Goal: Information Seeking & Learning: Learn about a topic

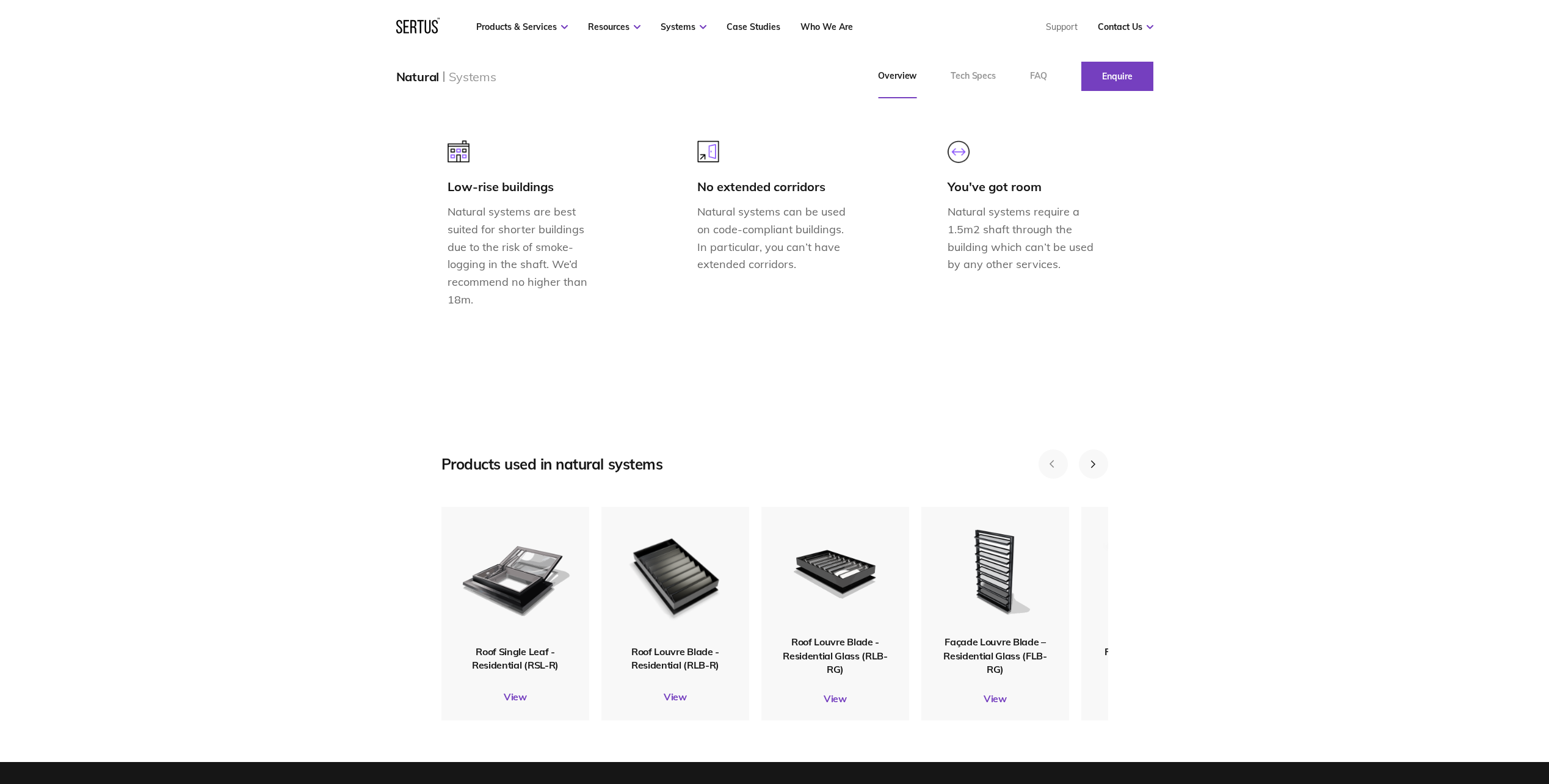
scroll to position [1404, 0]
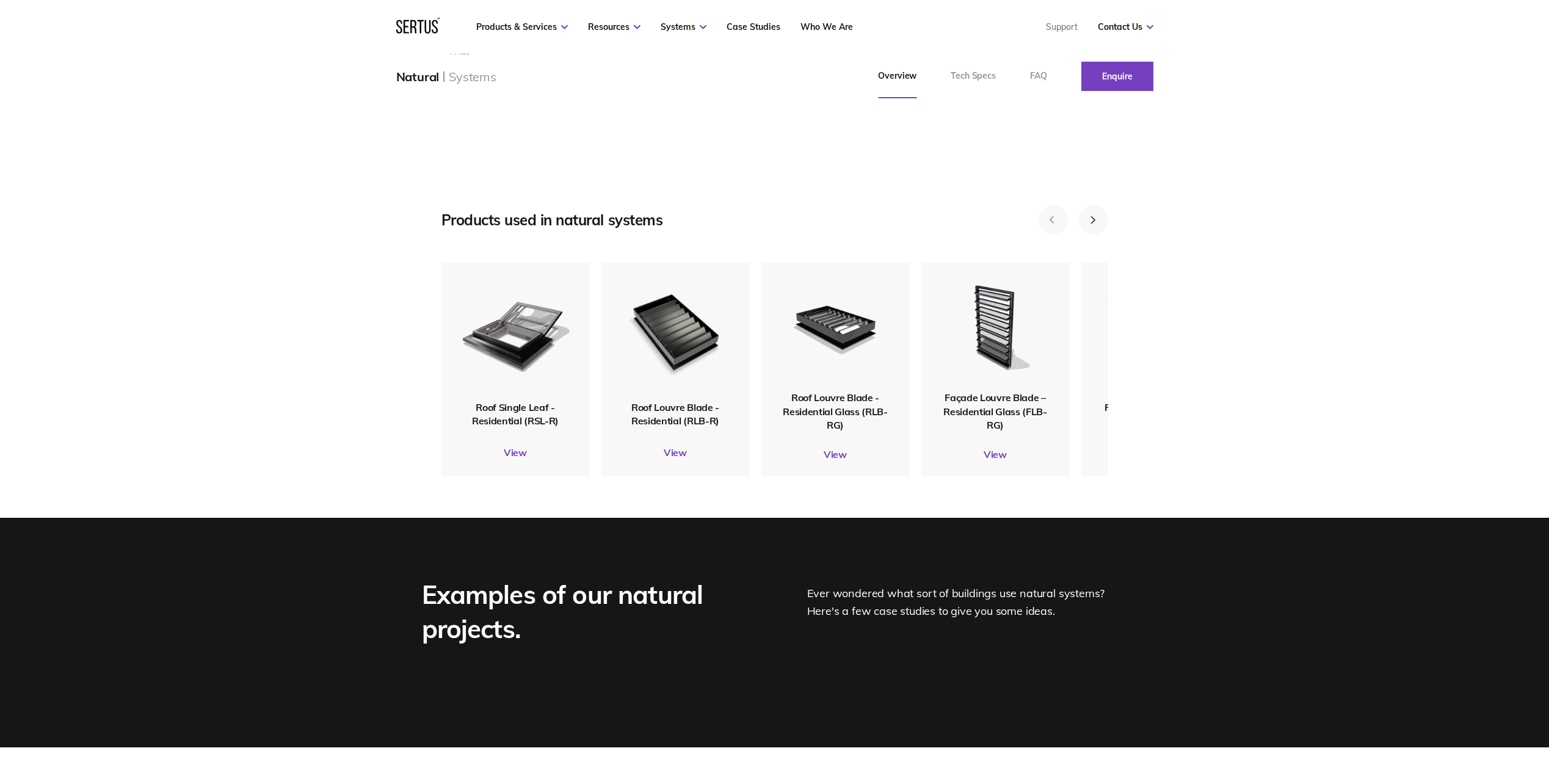
click at [155, 614] on div "Examples of our natural projects. Ever wondered what sort of buildings use natu…" at bounding box center [774, 632] width 1549 height 230
click at [513, 459] on link "View" at bounding box center [515, 452] width 148 height 12
click at [513, 459] on link "View" at bounding box center [515, 452] width 148 height 12
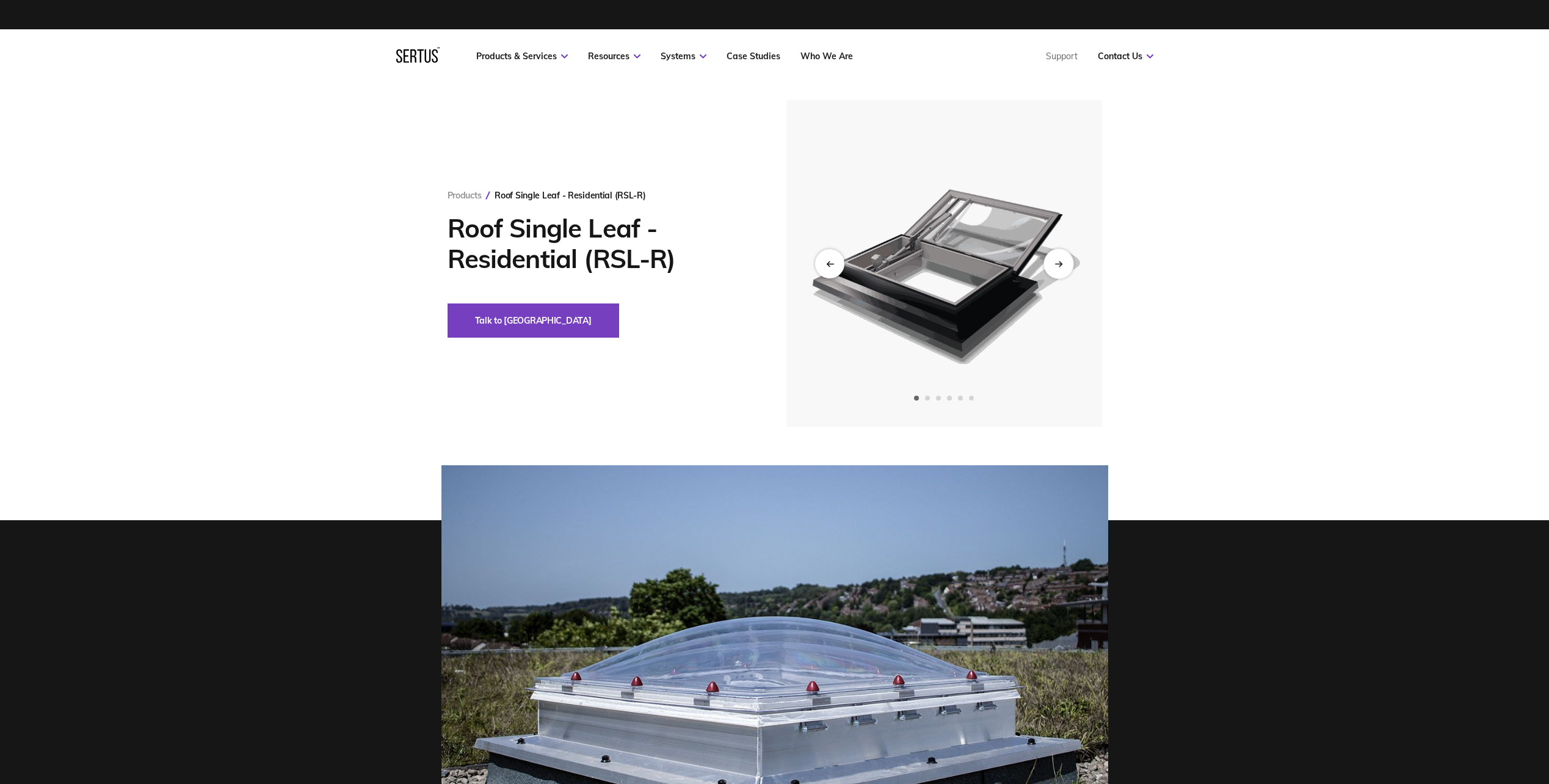
click at [1063, 264] on div "Next slide" at bounding box center [1058, 263] width 30 height 30
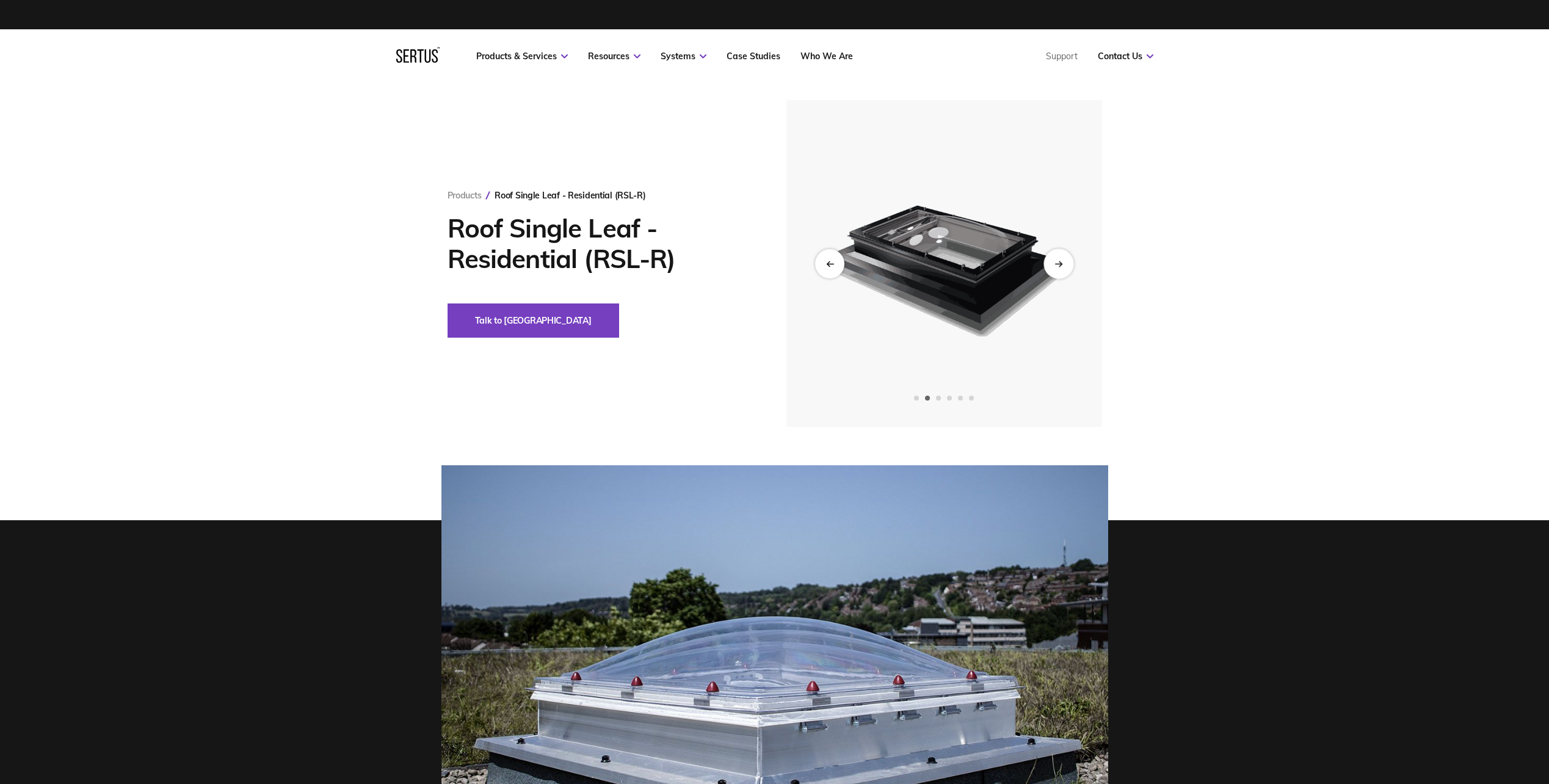
click at [1063, 264] on div "Next slide" at bounding box center [1058, 263] width 30 height 30
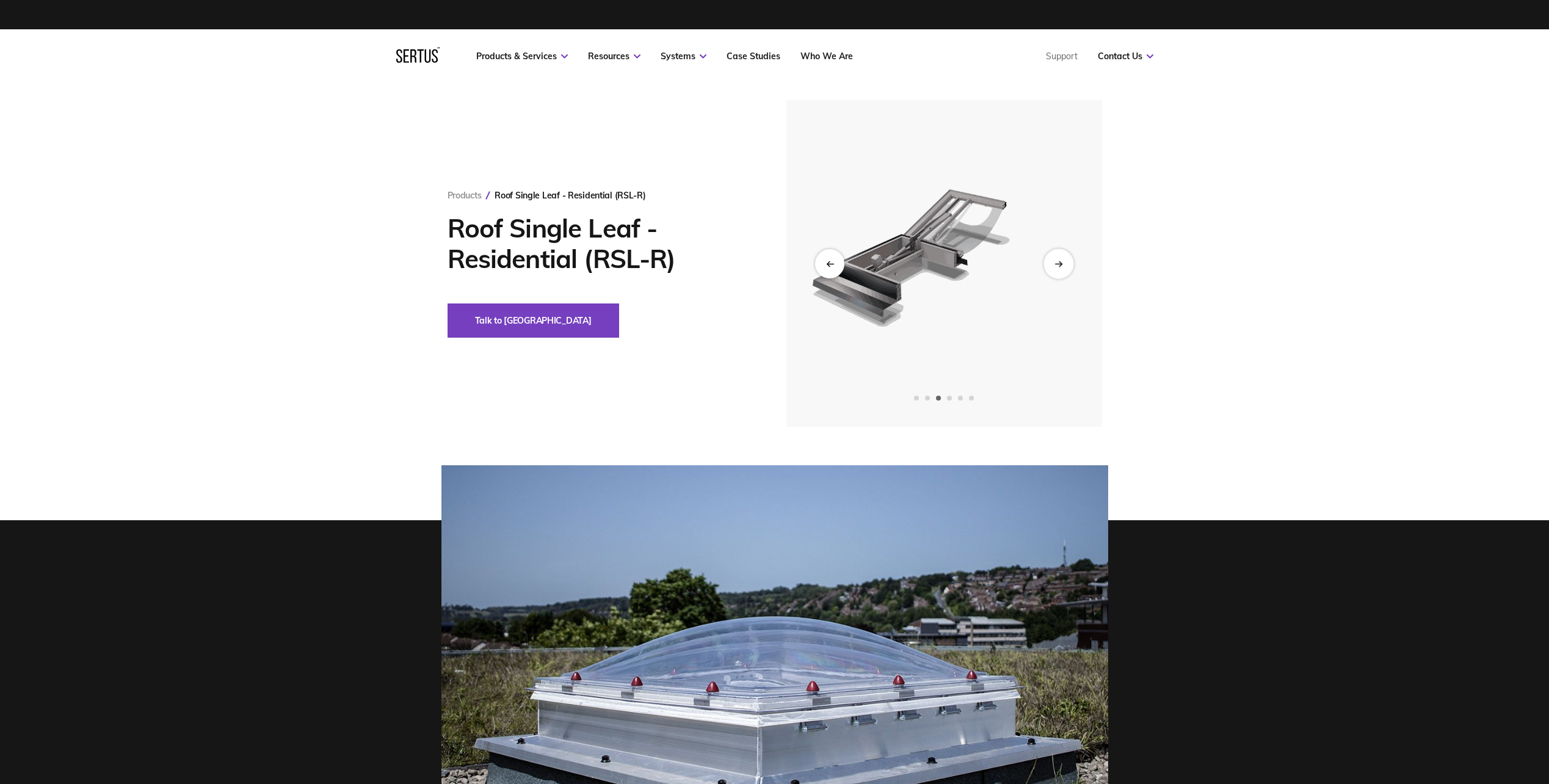
click at [1063, 264] on div "Next slide" at bounding box center [1058, 263] width 30 height 30
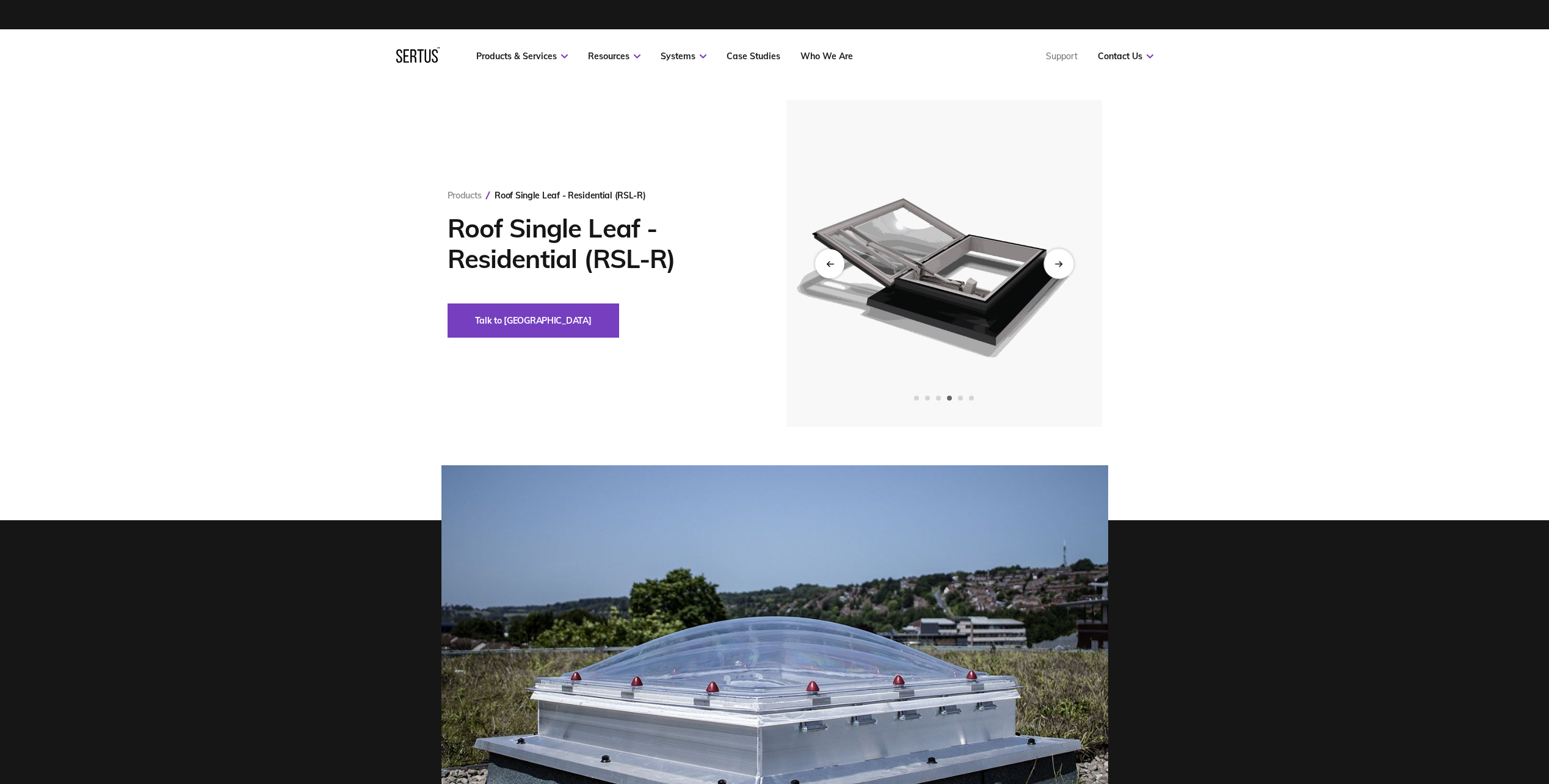
click at [1063, 262] on div "Next slide" at bounding box center [1058, 263] width 30 height 30
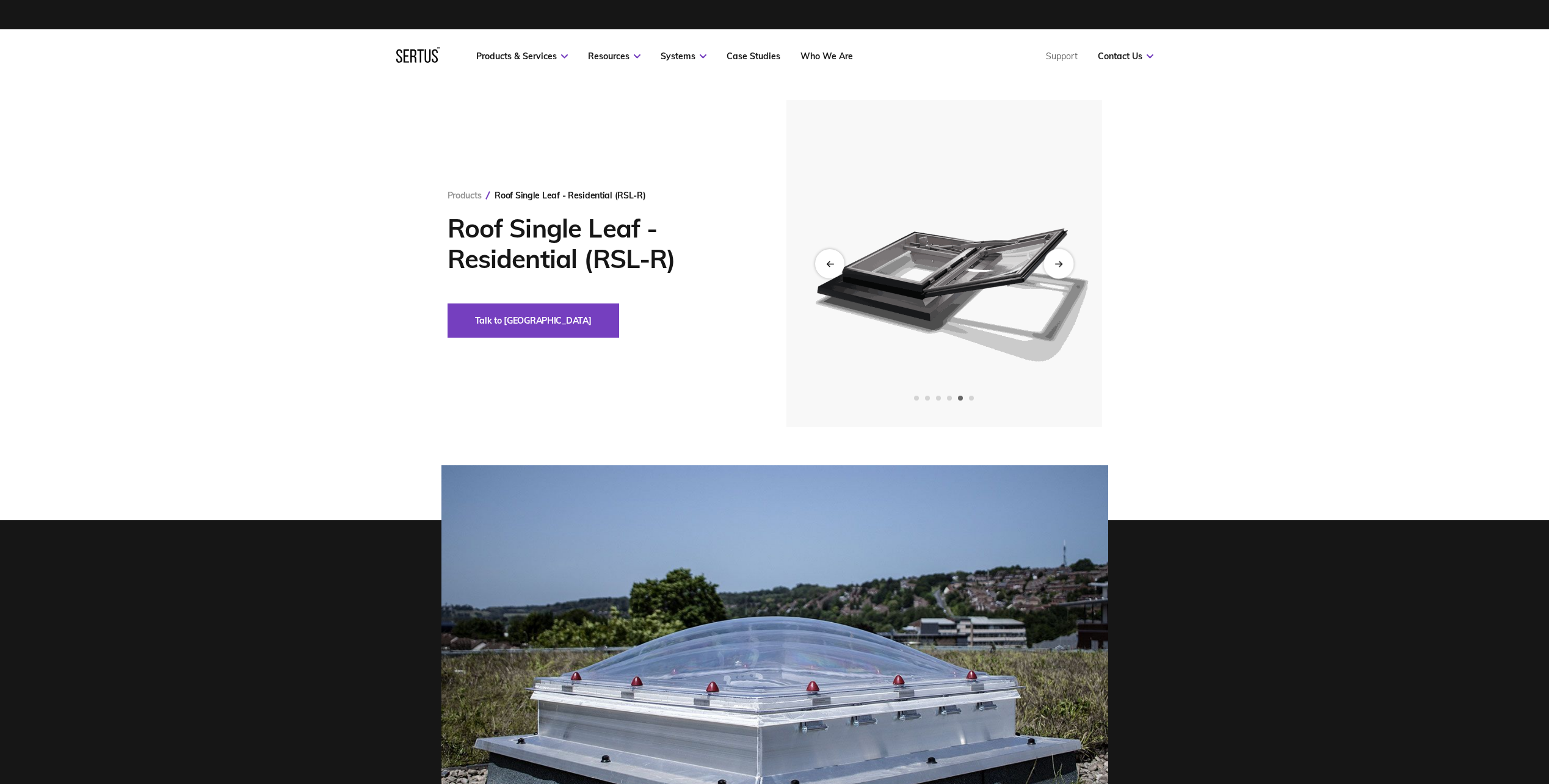
click at [1063, 262] on div "Next slide" at bounding box center [1058, 263] width 30 height 30
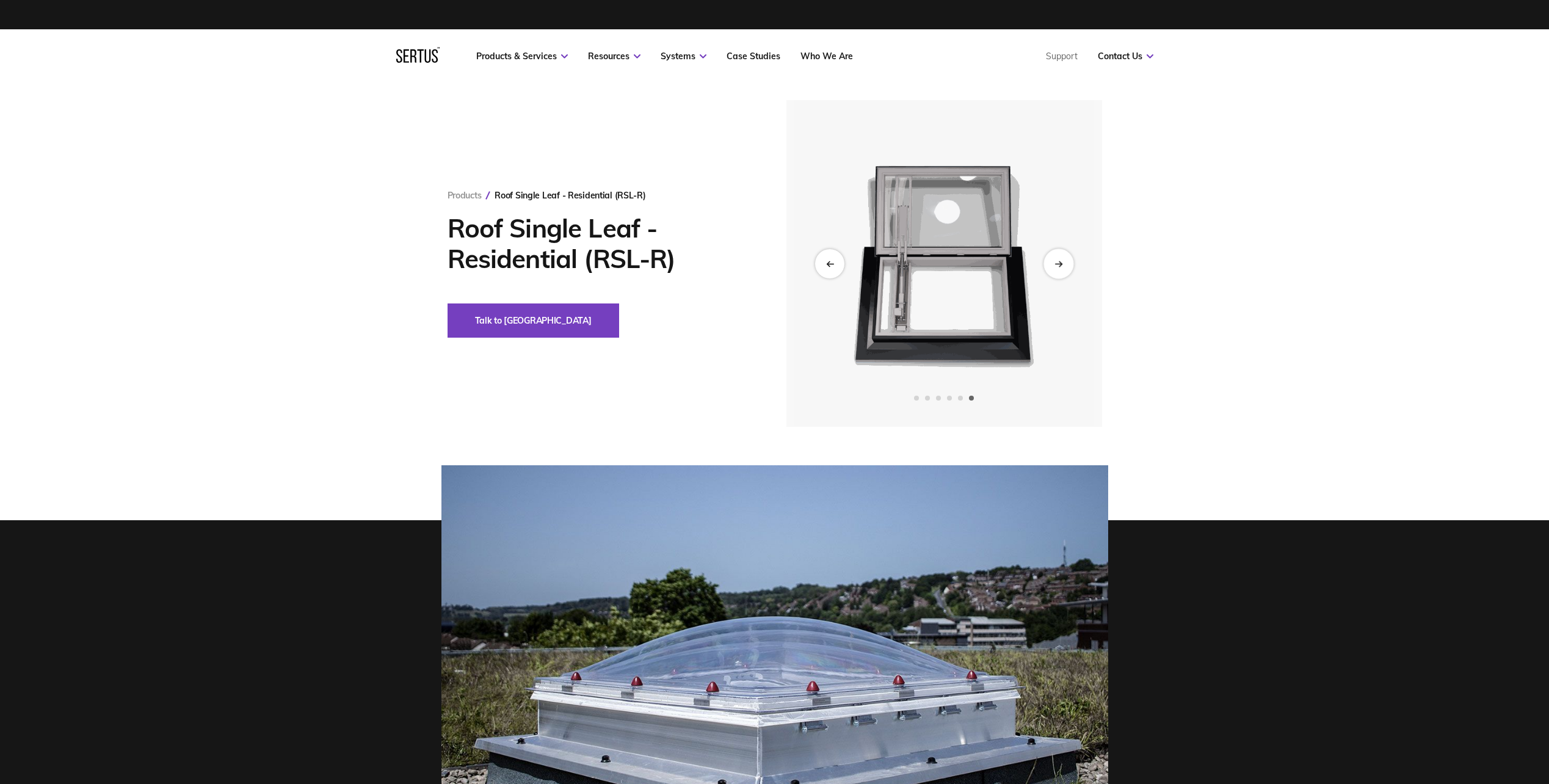
click at [1063, 262] on div "Next slide" at bounding box center [1058, 263] width 30 height 30
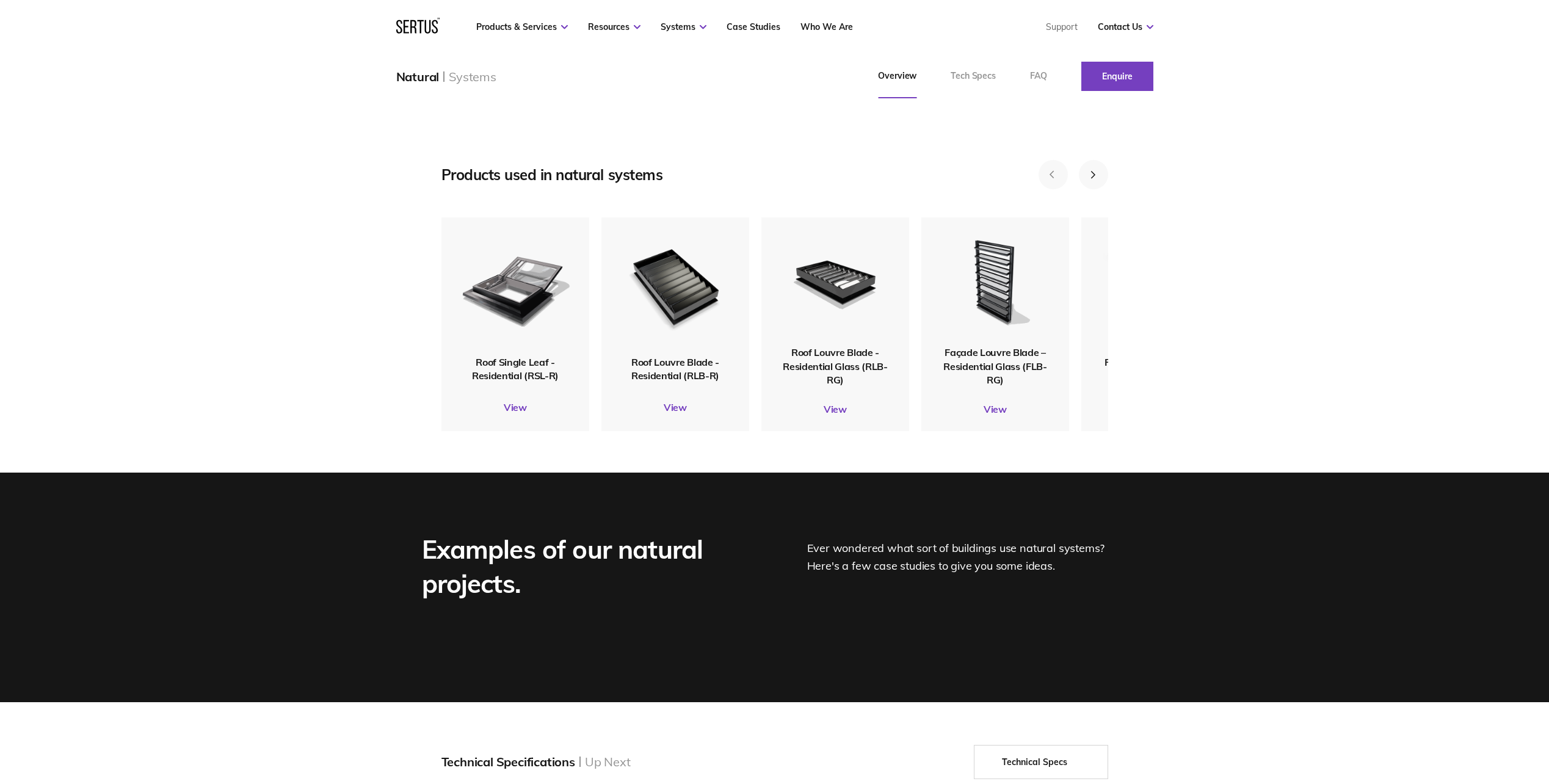
click at [303, 371] on div "Products used in natural systems Roof Single Leaf - Residential (RSL-R) View Ro…" at bounding box center [774, 292] width 1549 height 362
click at [492, 338] on img at bounding box center [514, 286] width 111 height 131
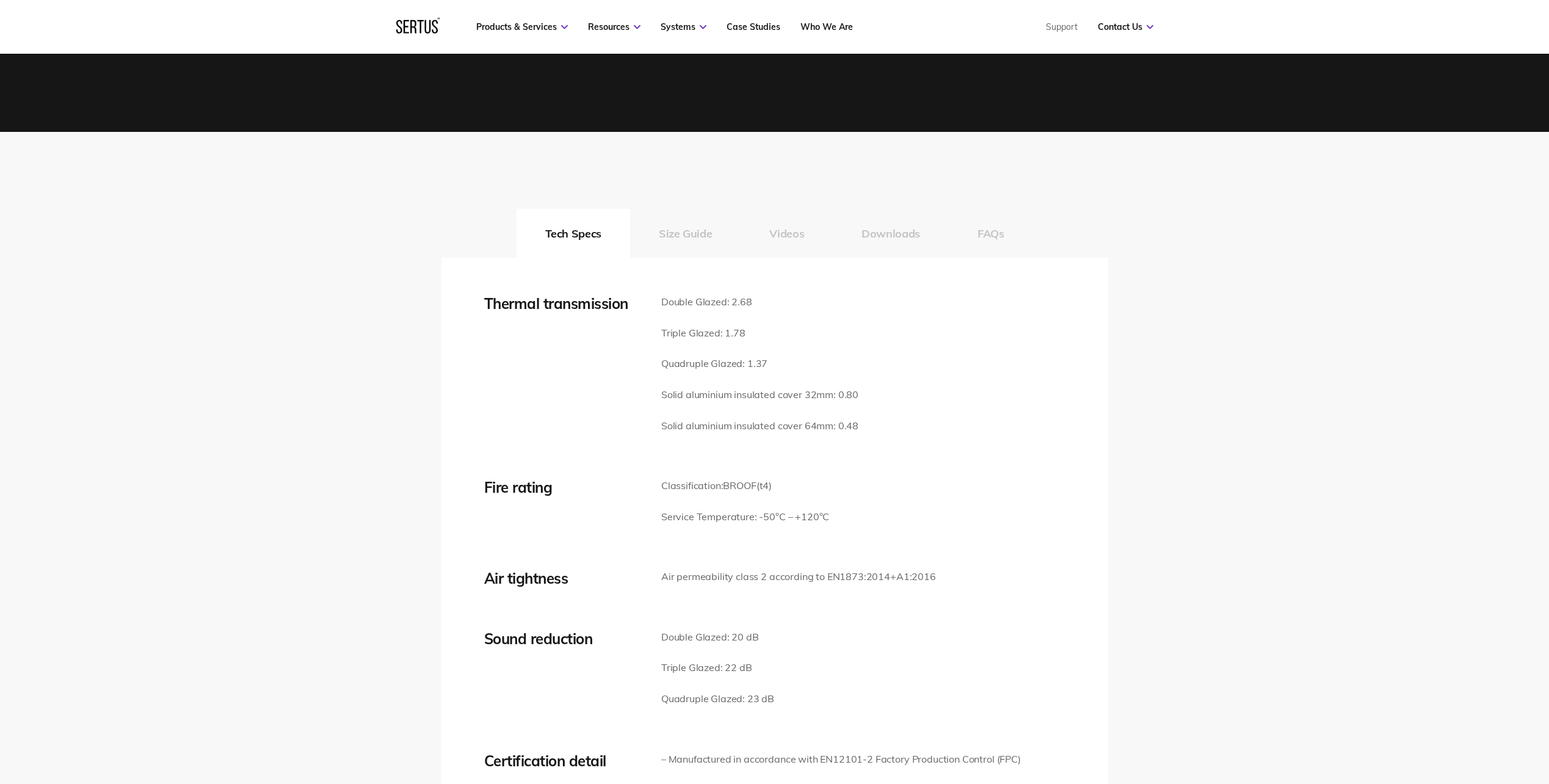
scroll to position [1648, 0]
click at [678, 233] on button "Size Guide" at bounding box center [685, 233] width 111 height 49
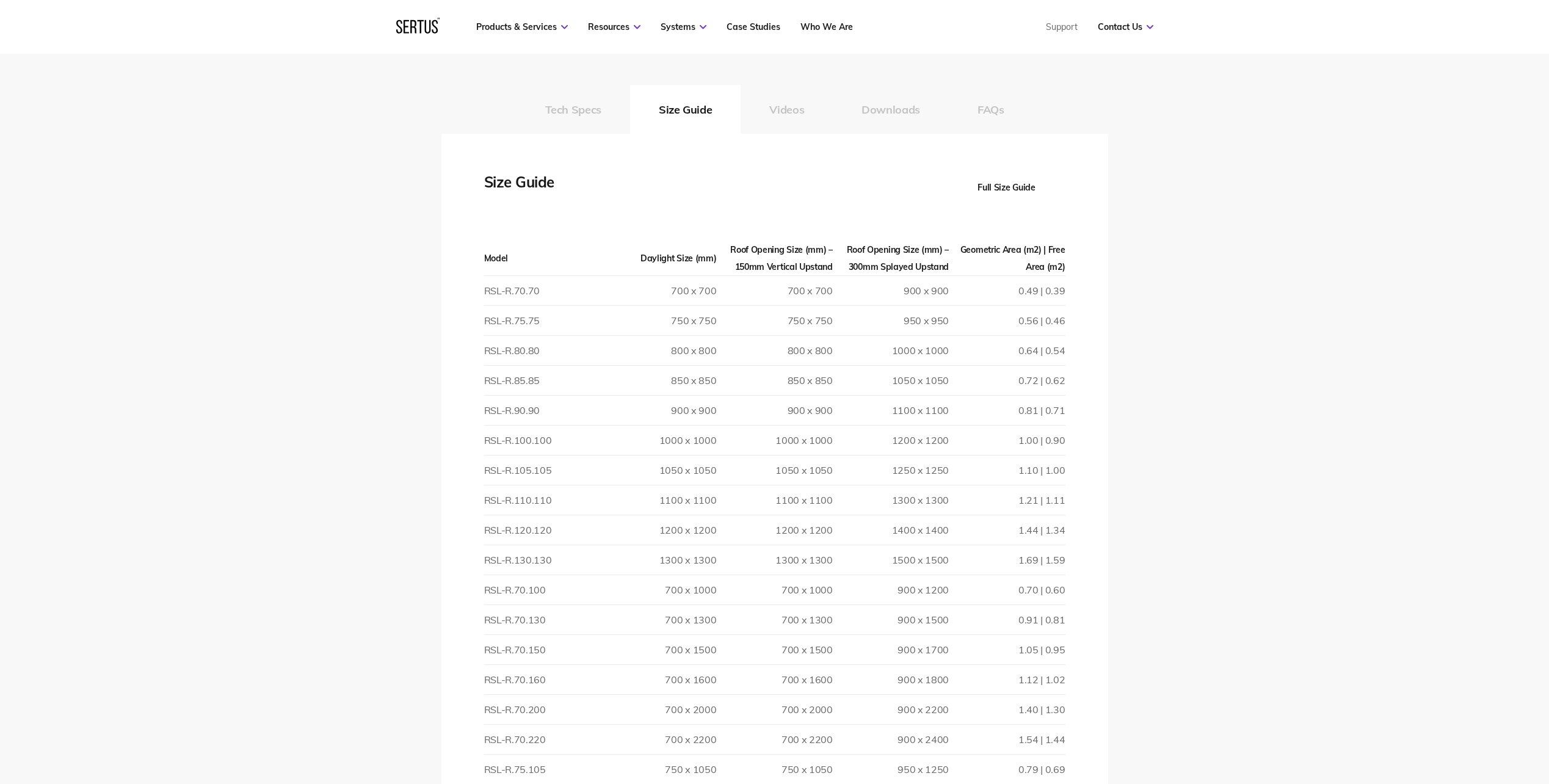
scroll to position [1892, 0]
